Goal: Task Accomplishment & Management: Complete application form

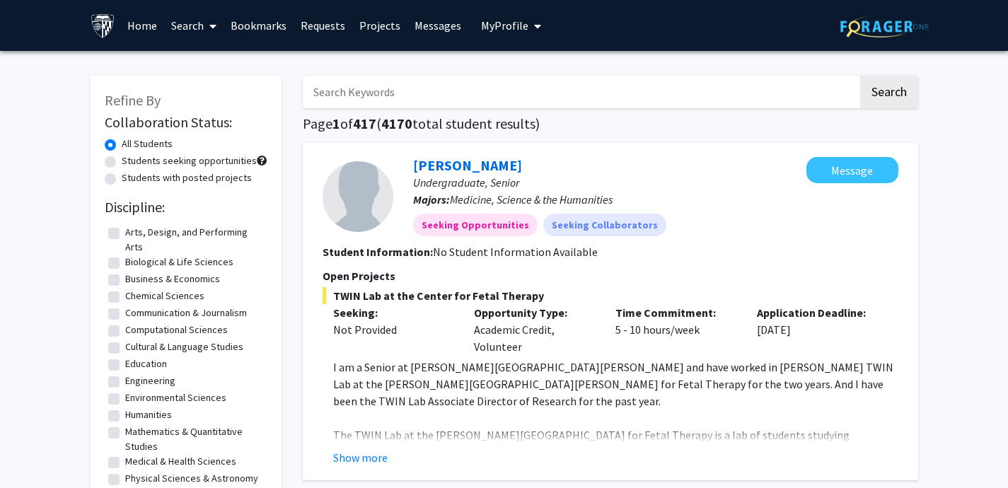
click at [234, 28] on link "Bookmarks" at bounding box center [259, 26] width 70 height 50
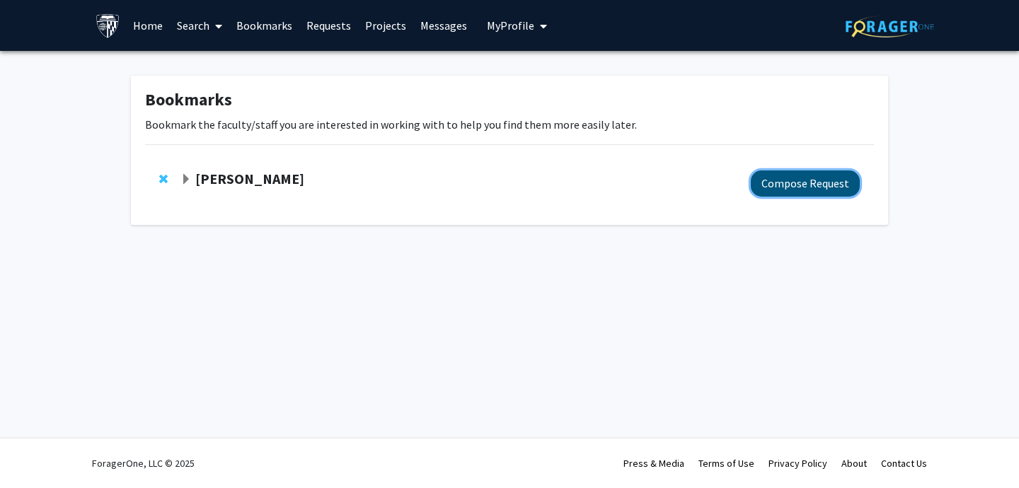
click at [819, 188] on button "Compose Request" at bounding box center [805, 184] width 109 height 26
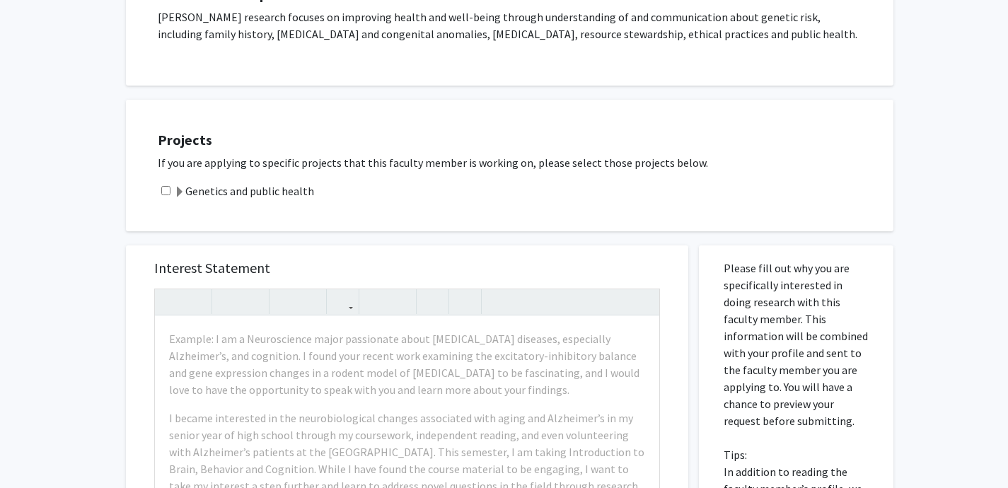
scroll to position [274, 0]
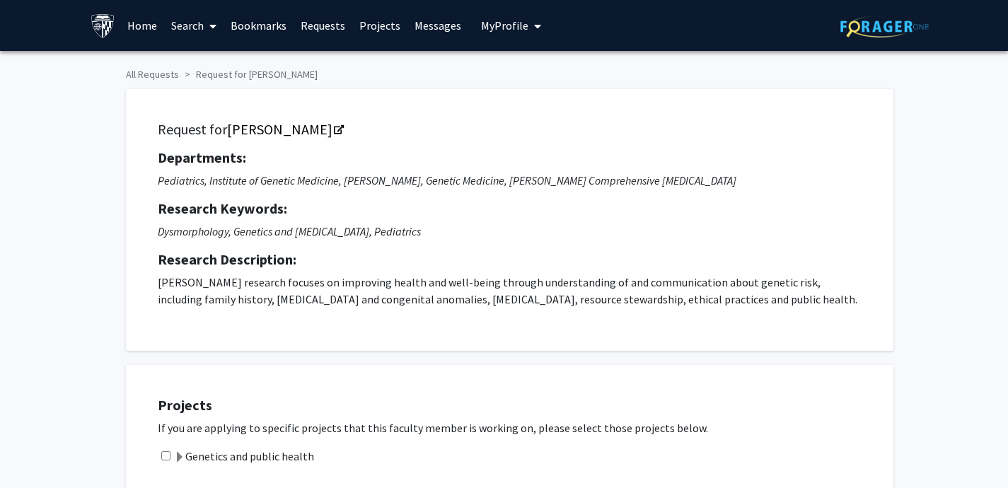
scroll to position [415, 0]
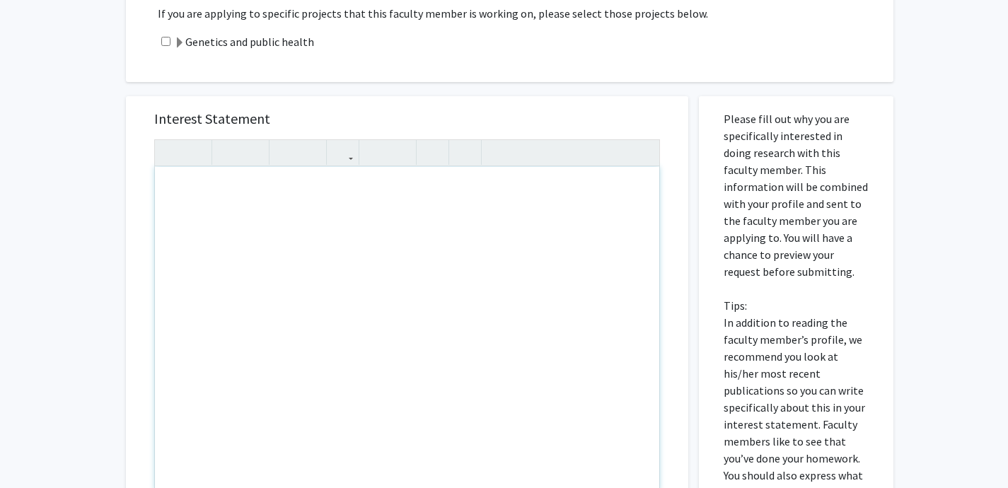
paste div "Note to users with screen readers: Please press Alt+0 or Option+0 to deactivate…"
type textarea "<p>Good morning Dr. Bodurtha,&nbsp;</p><br><p>I am Patricia Romero and I am a f…"
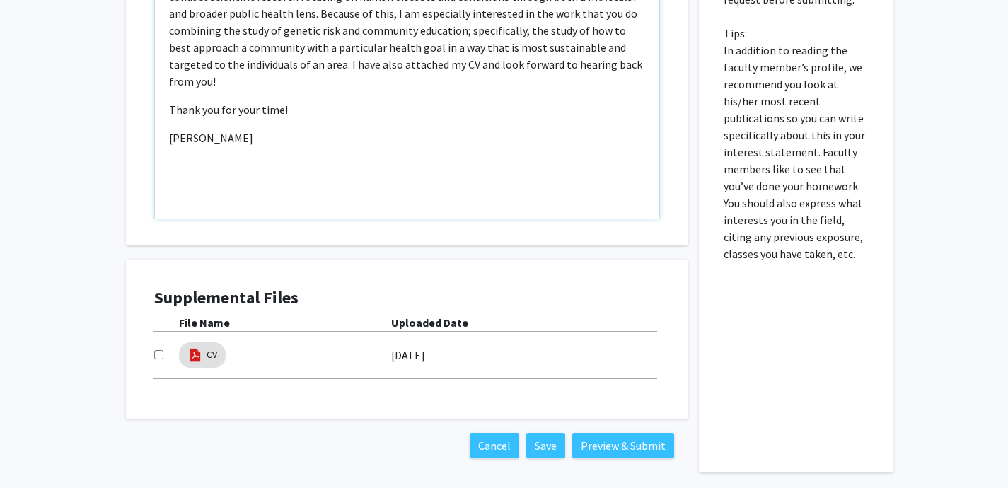
scroll to position [746, 0]
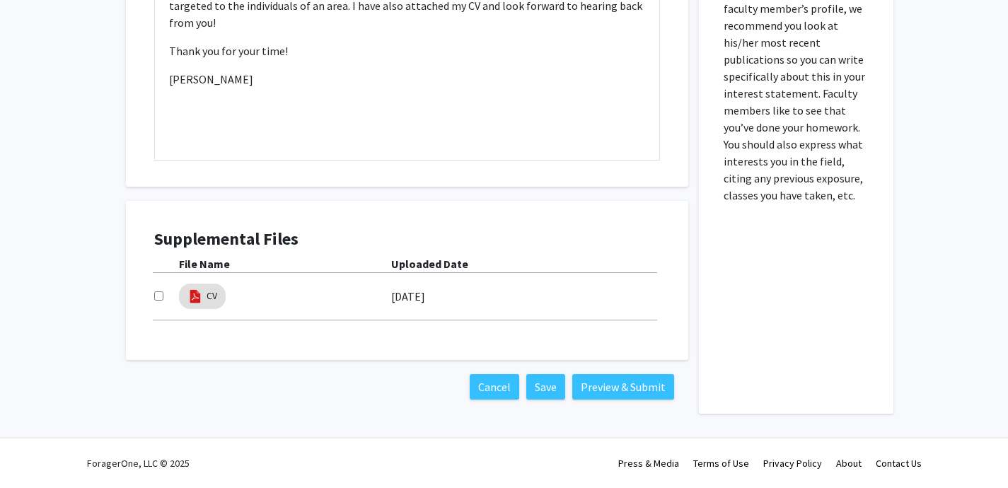
click at [163, 292] on div at bounding box center [166, 296] width 25 height 17
click at [151, 292] on div "Supplemental Files File Name Uploaded Date CV 08/25/2025" at bounding box center [407, 280] width 534 height 131
click at [161, 294] on input "checkbox" at bounding box center [158, 296] width 9 height 9
checkbox input "true"
click at [626, 381] on button "Preview & Submit" at bounding box center [623, 386] width 102 height 25
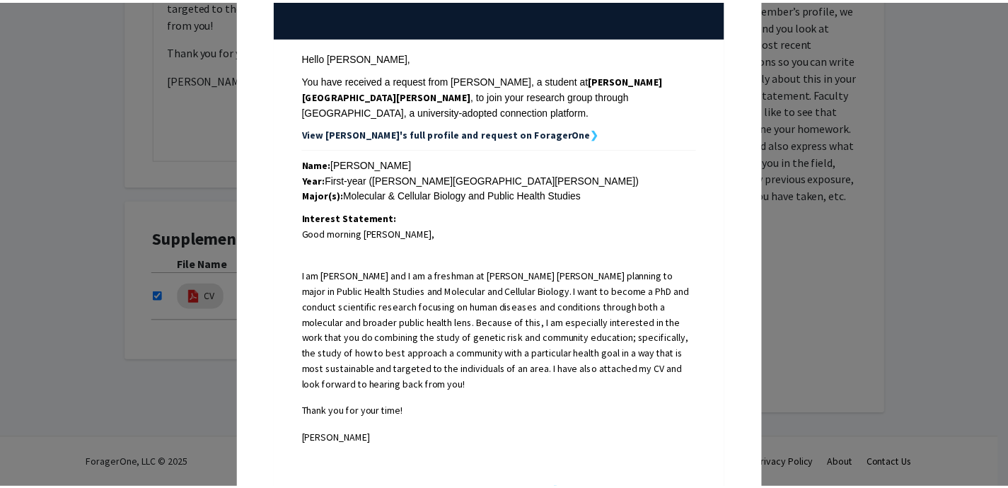
scroll to position [178, 0]
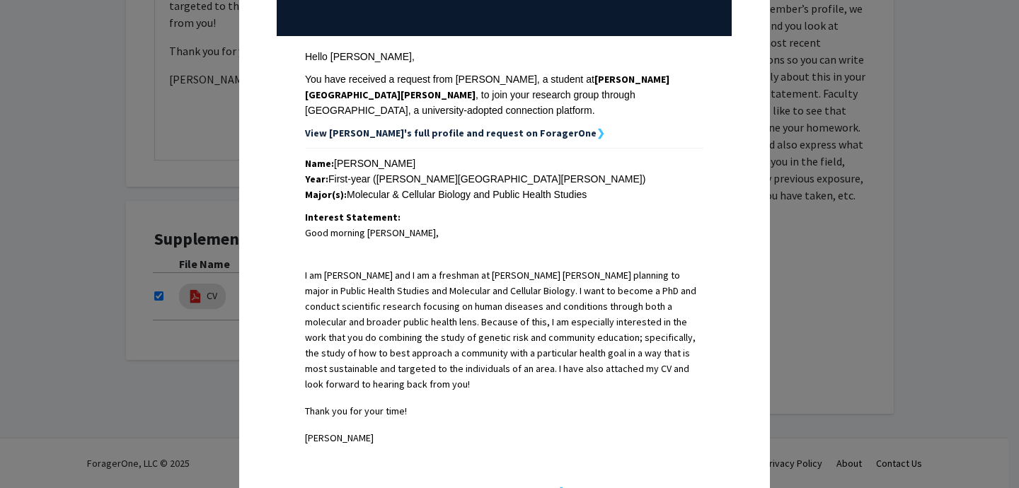
click at [157, 378] on div "Request Preview × Below is a copy of the request that you are submitting to Joa…" at bounding box center [509, 244] width 1019 height 488
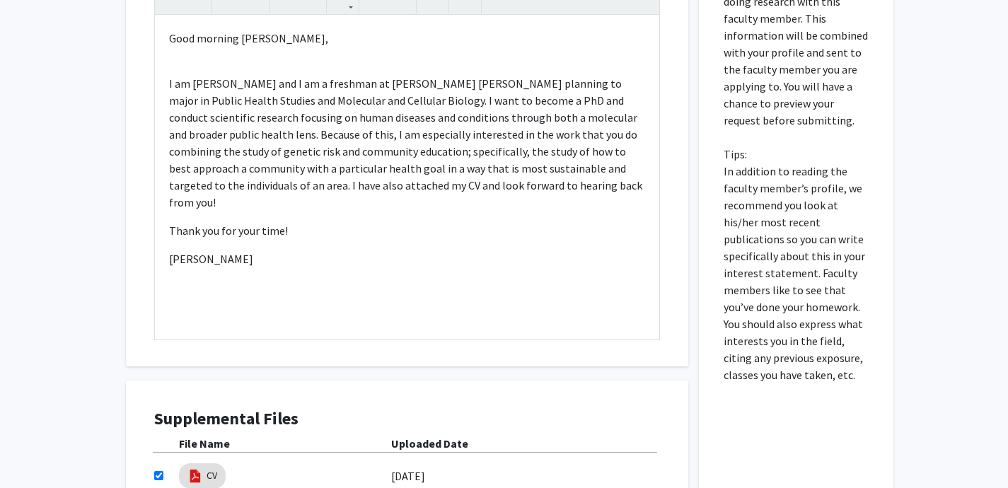
scroll to position [522, 0]
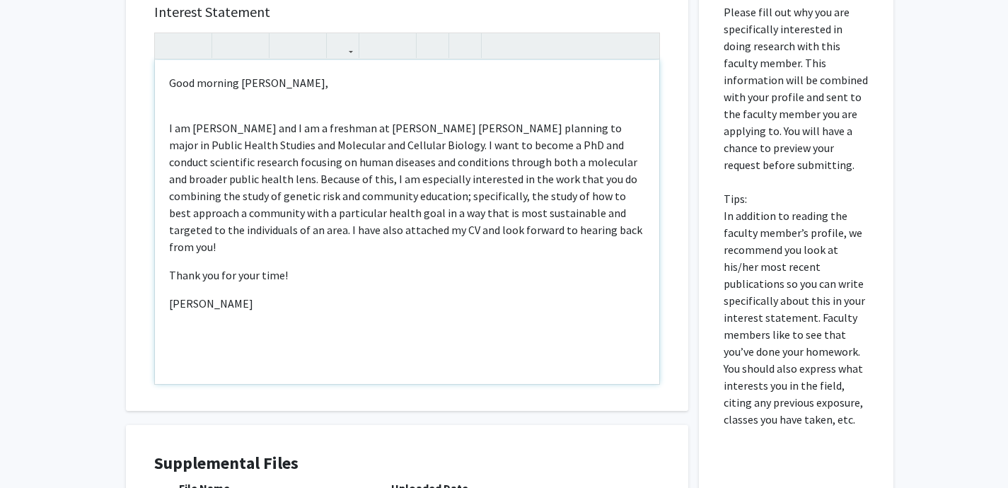
click at [209, 97] on div "Good morning Dr. Bodurtha, I am Patricia Romero and I am a freshman at Johns Ho…" at bounding box center [407, 222] width 505 height 324
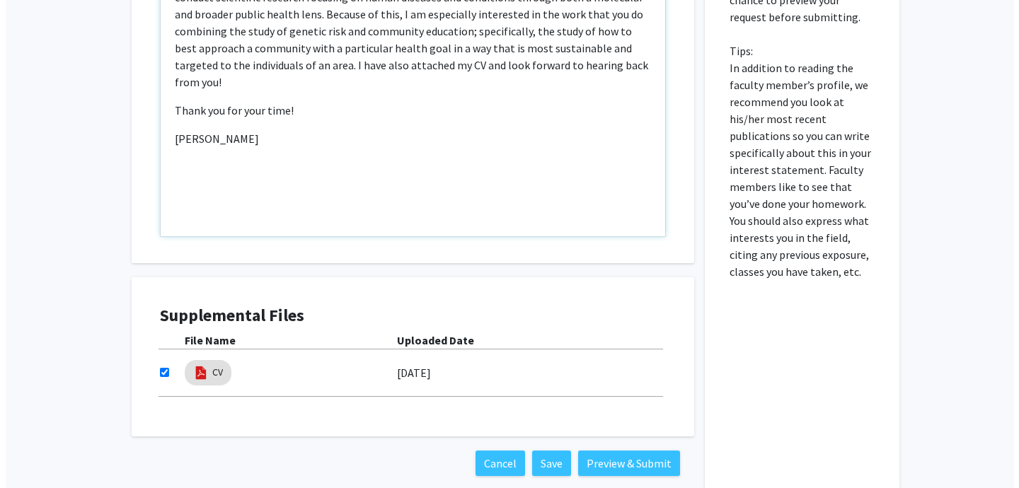
scroll to position [675, 0]
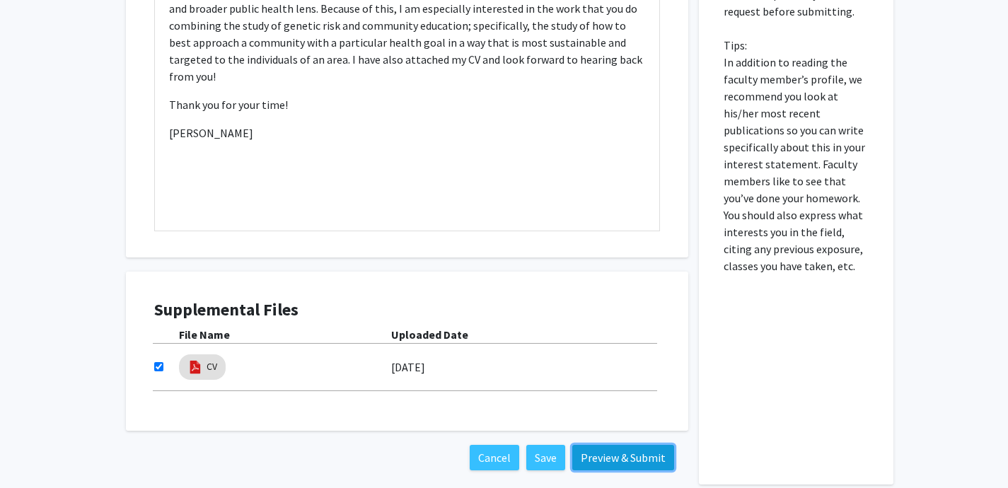
click at [622, 460] on button "Preview & Submit" at bounding box center [623, 457] width 102 height 25
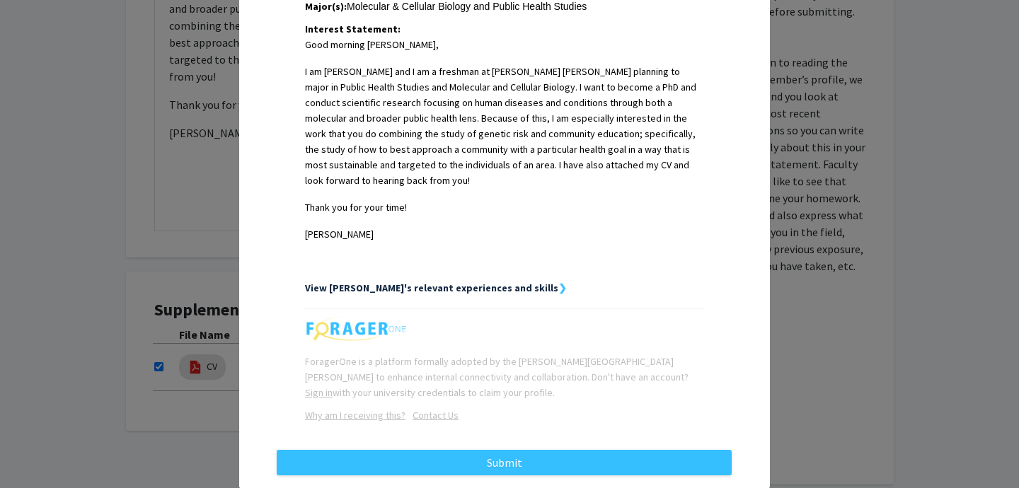
scroll to position [389, 0]
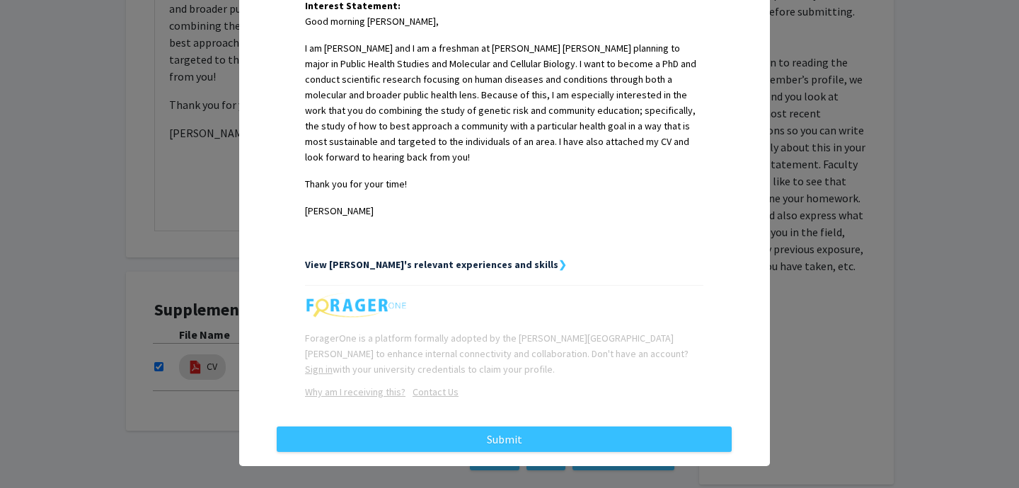
click at [497, 258] on strong "View [PERSON_NAME]'s relevant experiences and skills" at bounding box center [431, 264] width 253 height 13
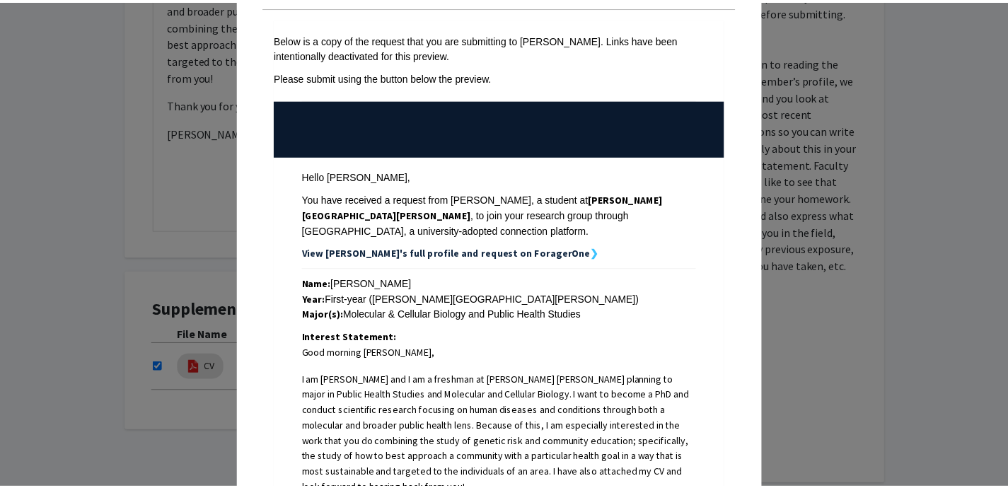
scroll to position [55, 0]
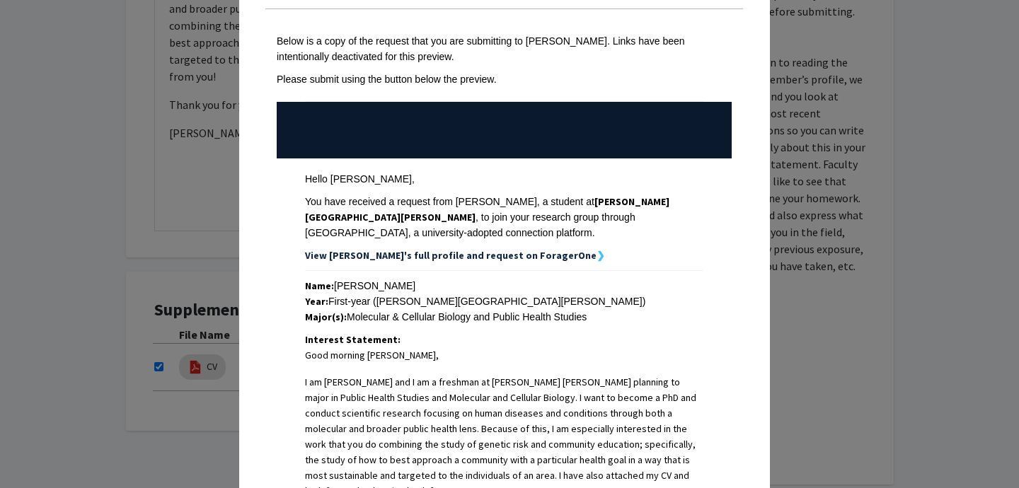
click at [129, 245] on div "Request Preview × Below is a copy of the request that you are submitting to Joa…" at bounding box center [509, 244] width 1019 height 488
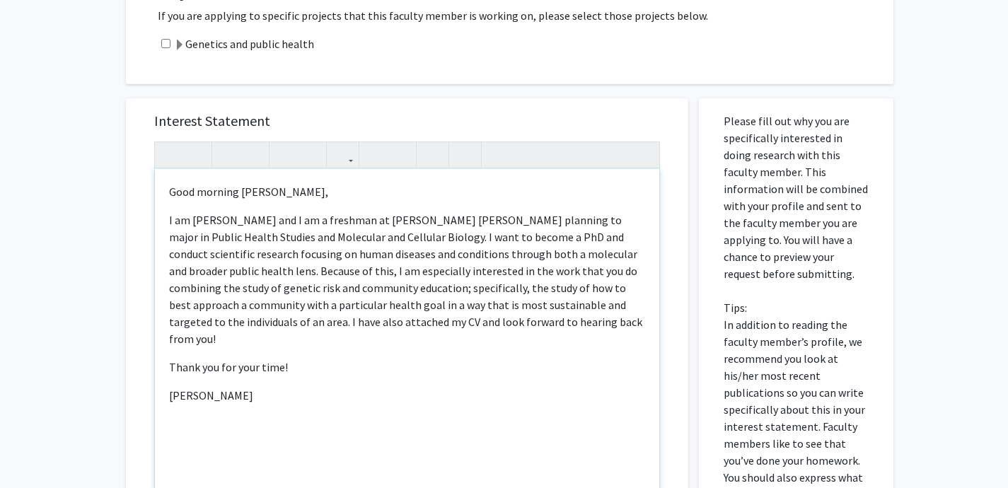
scroll to position [287, 0]
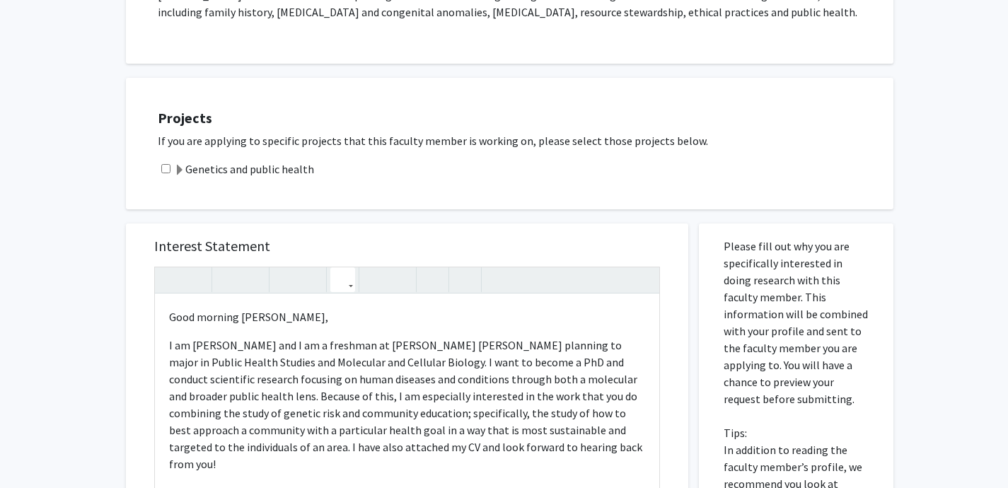
click at [350, 287] on button "button" at bounding box center [342, 279] width 25 height 25
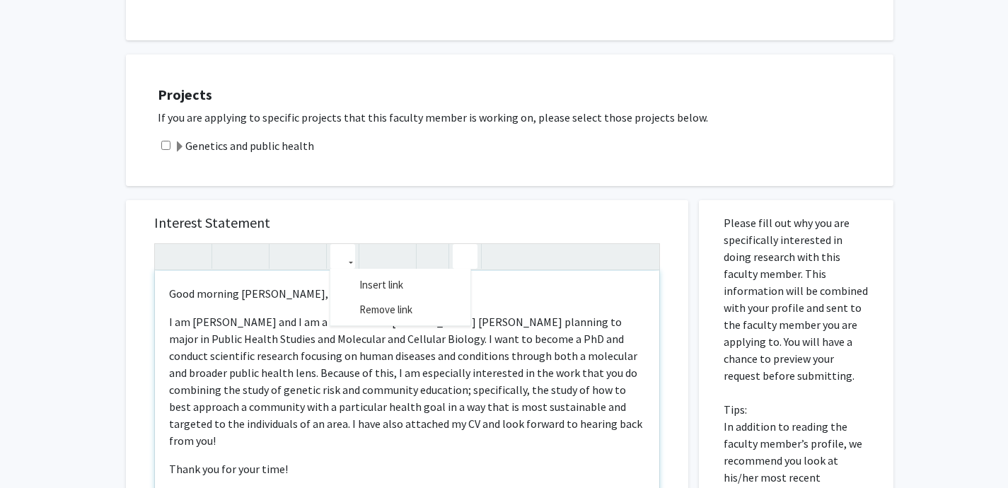
click at [466, 280] on div "<p><hr></p><p>Good morning Dr. Bodurtha,&nbsp;</p><p>I am Patricia Romero and I…" at bounding box center [407, 419] width 506 height 352
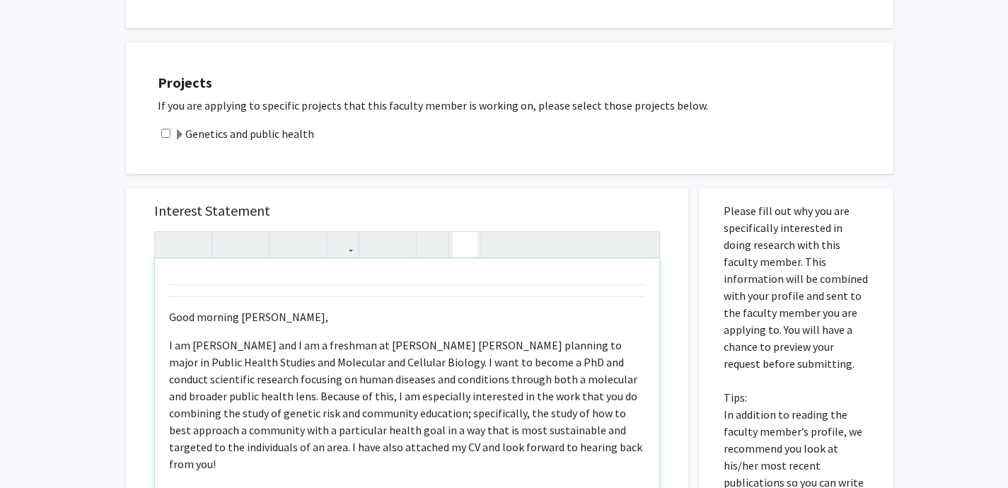
click at [463, 252] on icon "button" at bounding box center [465, 244] width 12 height 23
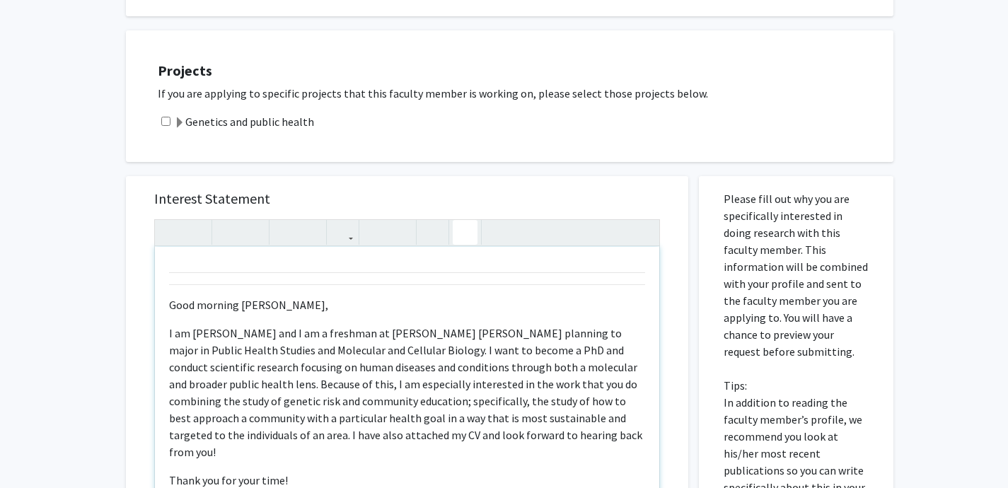
click at [461, 241] on icon "button" at bounding box center [465, 232] width 12 height 23
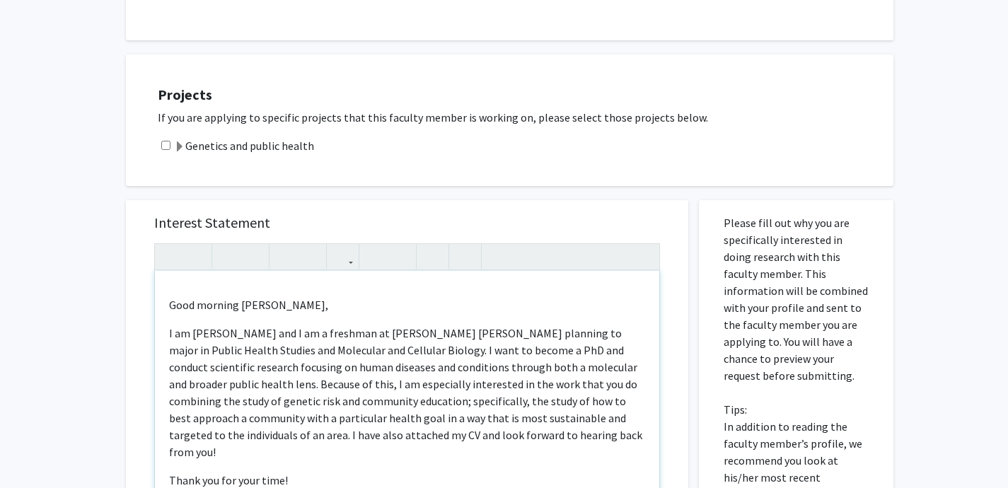
scroll to position [299, 0]
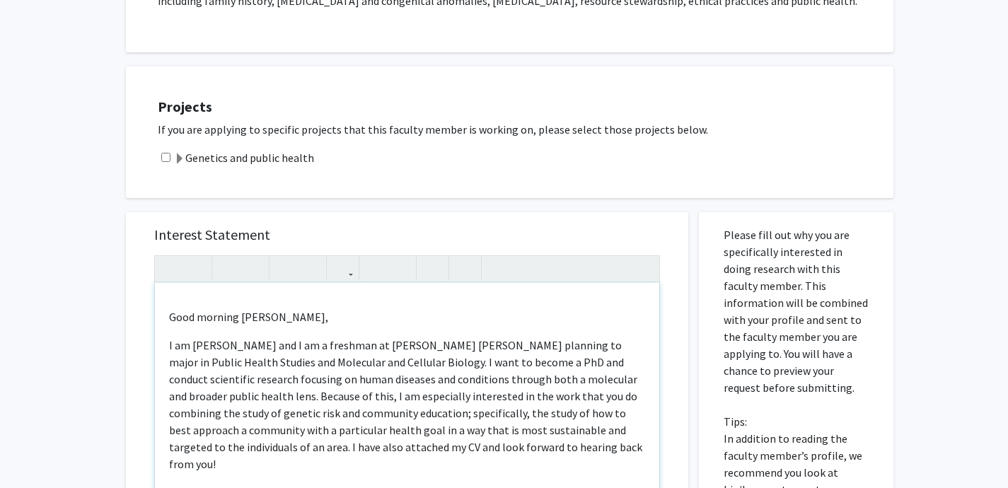
type textarea "<p></p><p>Good morning Dr. Bodurtha,&nbsp;</p><p>I am Patricia Romero and I am …"
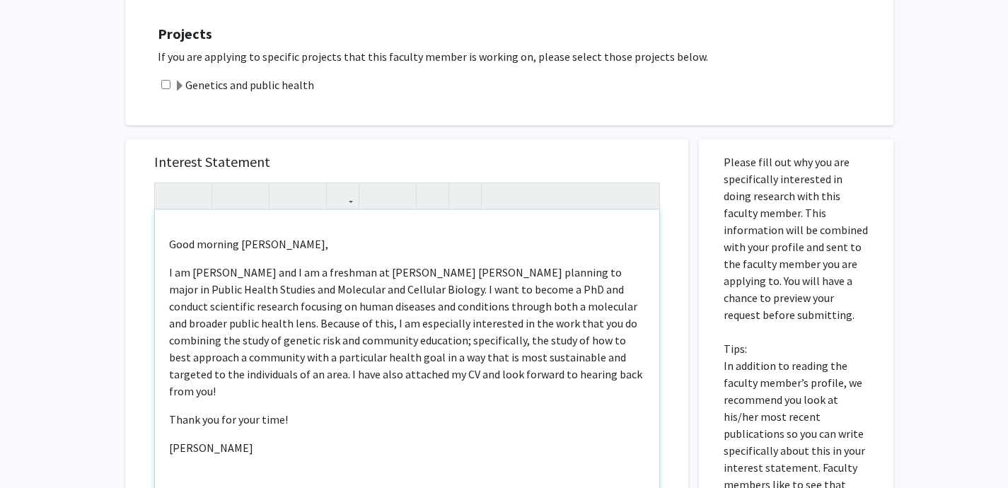
scroll to position [388, 0]
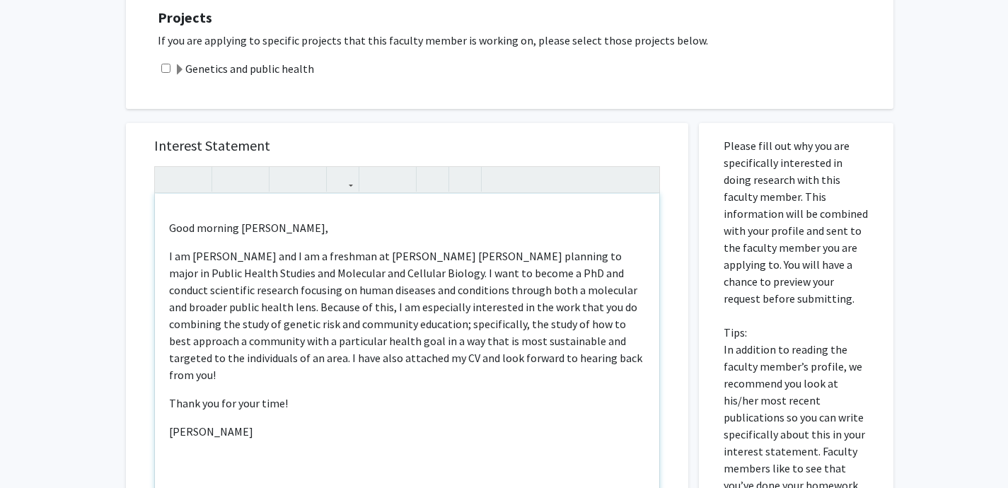
click at [267, 456] on div "Good morning Dr. Bodurtha, I am Patricia Romero and I am a freshman at Johns Ho…" at bounding box center [407, 356] width 505 height 324
click at [337, 180] on icon "button" at bounding box center [343, 179] width 12 height 23
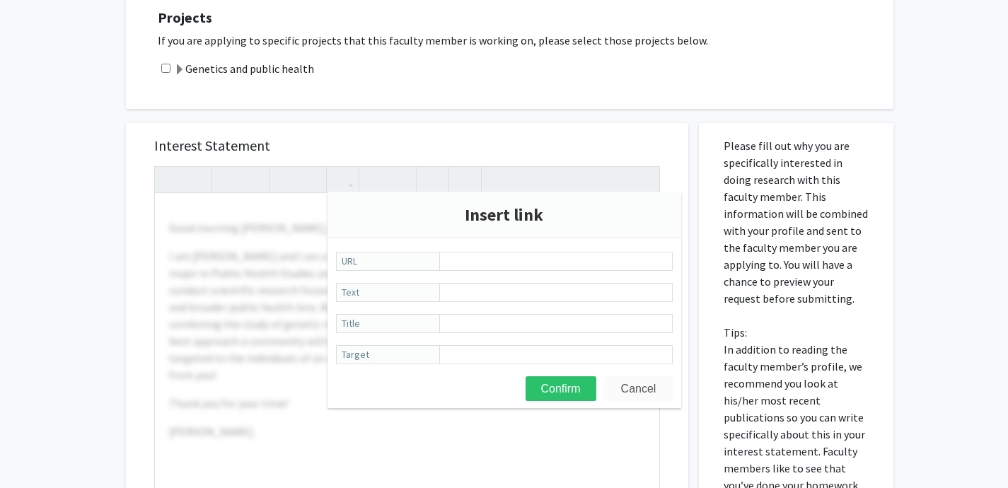
click at [624, 393] on button "Cancel" at bounding box center [639, 388] width 71 height 25
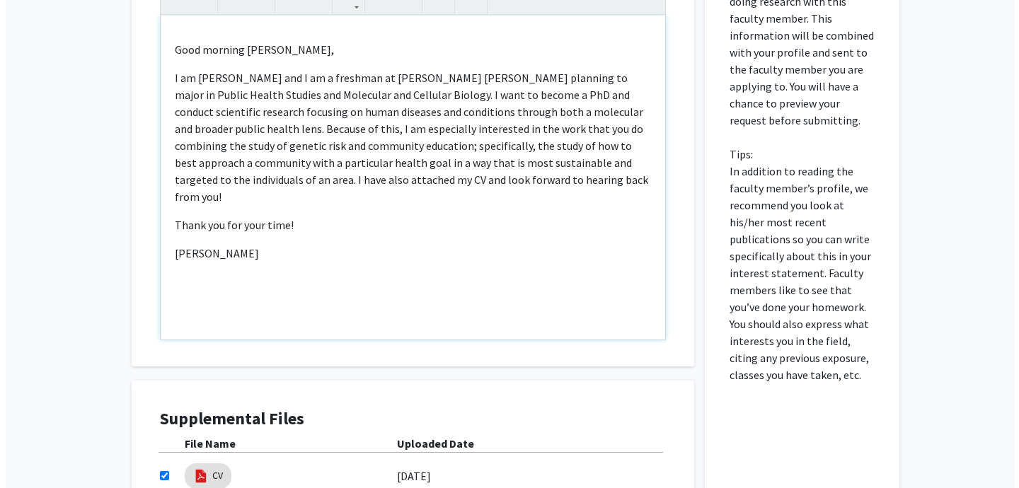
scroll to position [746, 0]
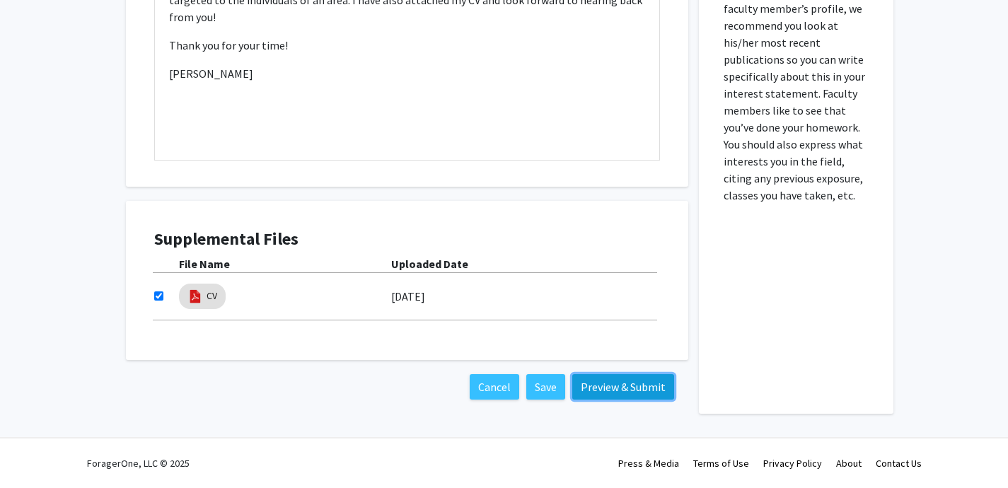
click at [620, 393] on button "Preview & Submit" at bounding box center [623, 386] width 102 height 25
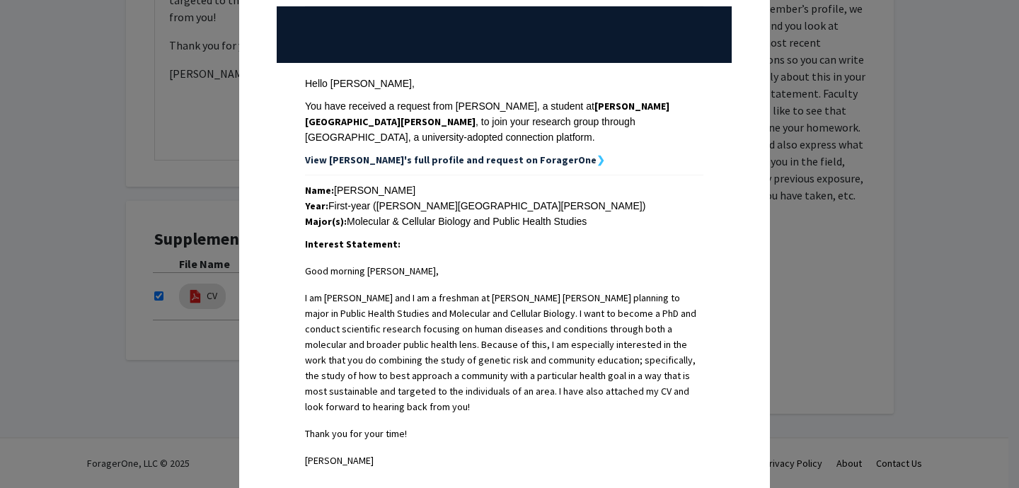
scroll to position [397, 0]
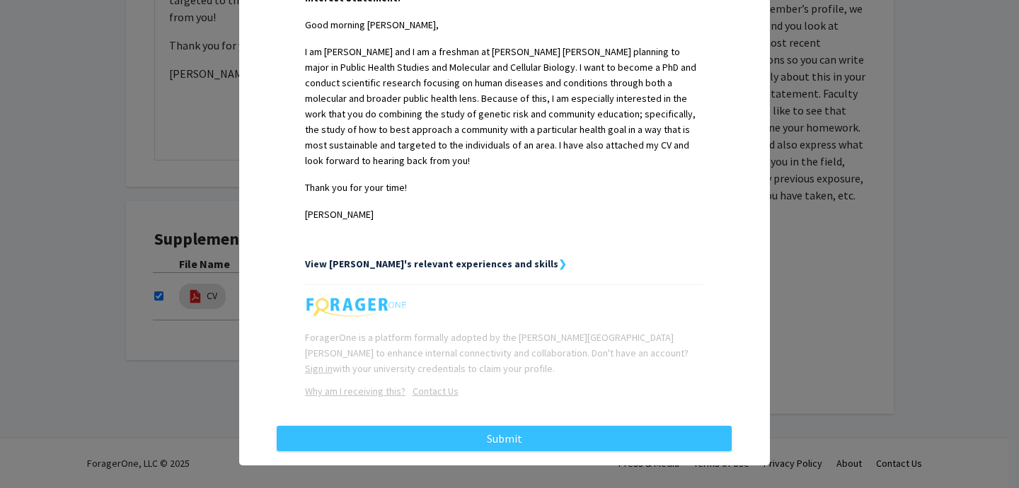
click at [354, 258] on strong "View [PERSON_NAME]'s relevant experiences and skills" at bounding box center [431, 264] width 253 height 13
click at [424, 258] on strong "View [PERSON_NAME]'s relevant experiences and skills" at bounding box center [431, 264] width 253 height 13
click at [558, 258] on strong "❯" at bounding box center [562, 264] width 8 height 13
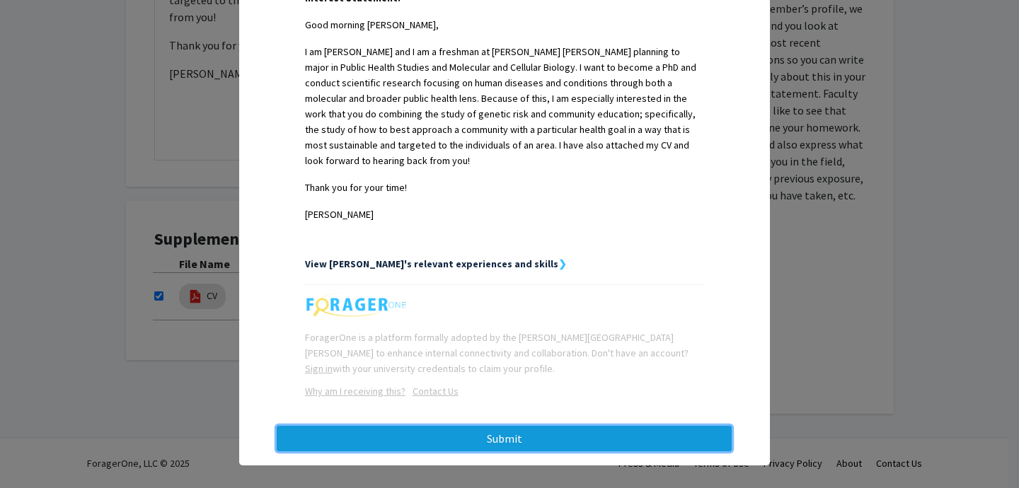
click at [480, 427] on button "Submit" at bounding box center [504, 438] width 455 height 25
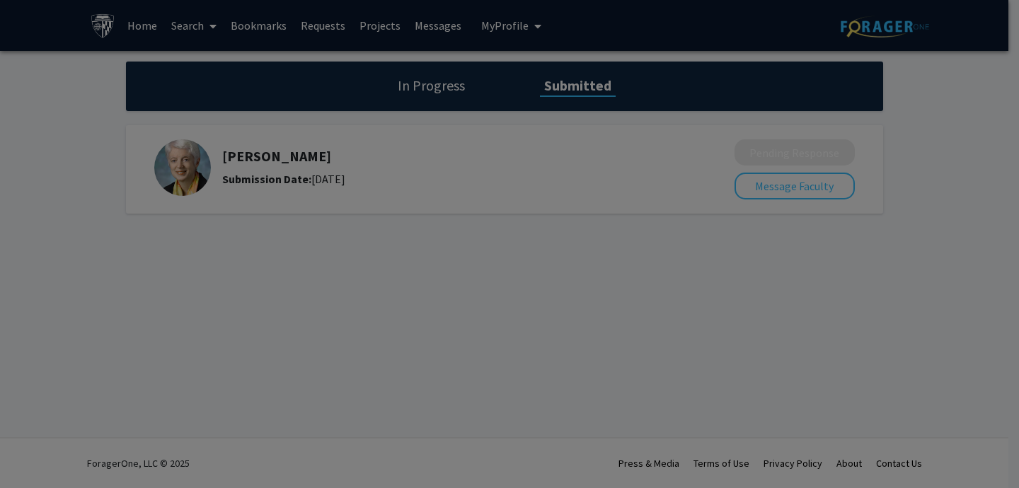
click at [146, 21] on div at bounding box center [509, 244] width 1019 height 488
click at [224, 240] on div at bounding box center [509, 244] width 1019 height 488
click at [103, 28] on div at bounding box center [509, 244] width 1019 height 488
click at [294, 274] on div at bounding box center [509, 244] width 1019 height 488
click at [716, 16] on div at bounding box center [509, 244] width 1019 height 488
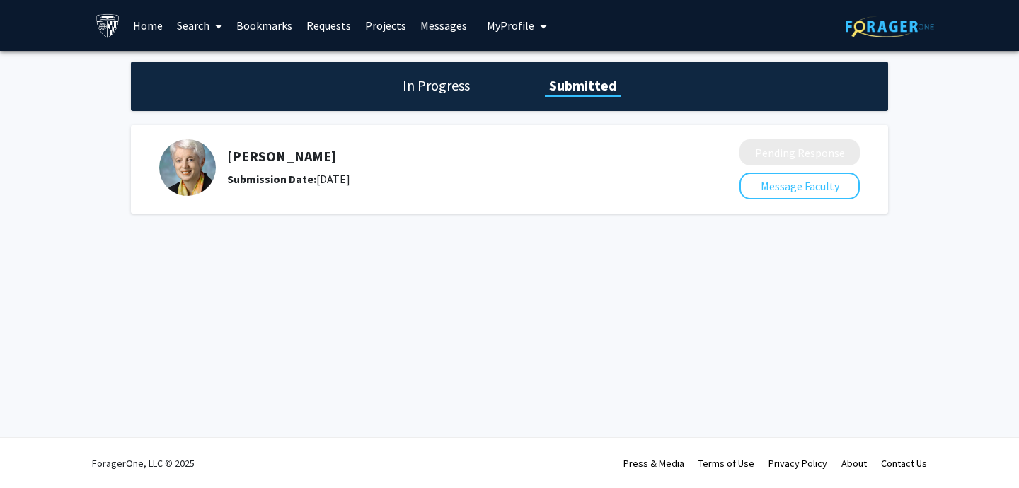
click at [149, 21] on link "Home" at bounding box center [148, 26] width 44 height 50
